Goal: Task Accomplishment & Management: Manage account settings

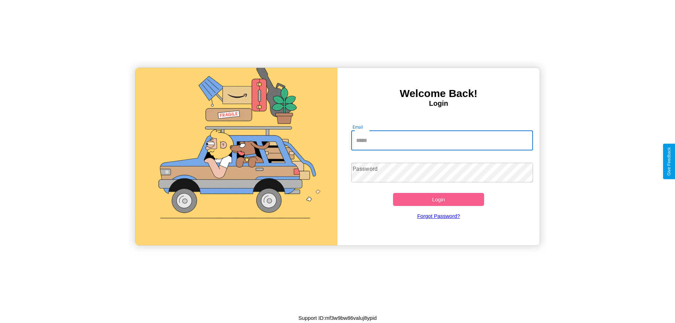
click at [442, 140] on input "Email" at bounding box center [442, 141] width 182 height 20
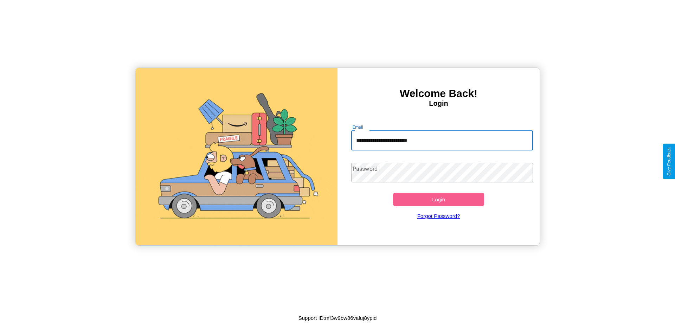
type input "**********"
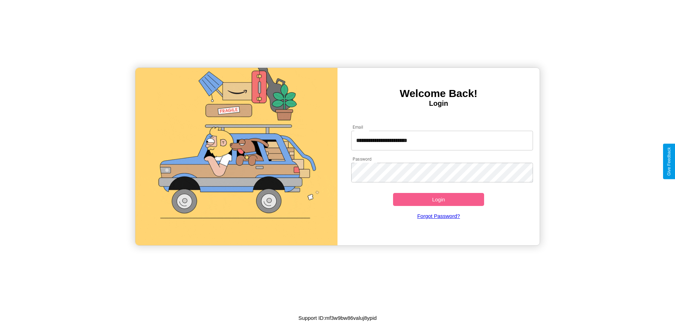
click at [438, 199] on button "Login" at bounding box center [438, 199] width 91 height 13
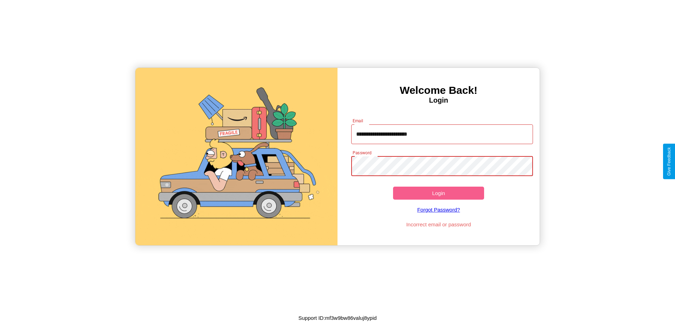
click at [438, 193] on button "Login" at bounding box center [438, 193] width 91 height 13
